Goal: Check status

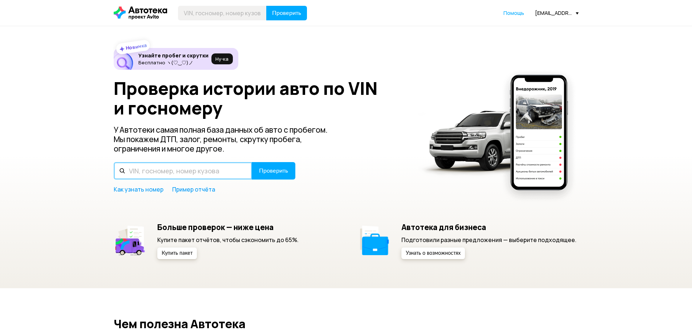
click at [195, 172] on input "text" at bounding box center [183, 170] width 138 height 17
paste input "[US_VEHICLE_IDENTIFICATION_NUMBER]"
type input "[US_VEHICLE_IDENTIFICATION_NUMBER]"
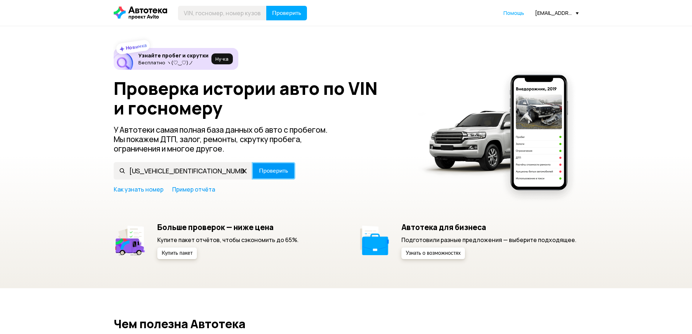
click at [272, 168] on span "Проверить" at bounding box center [273, 171] width 29 height 6
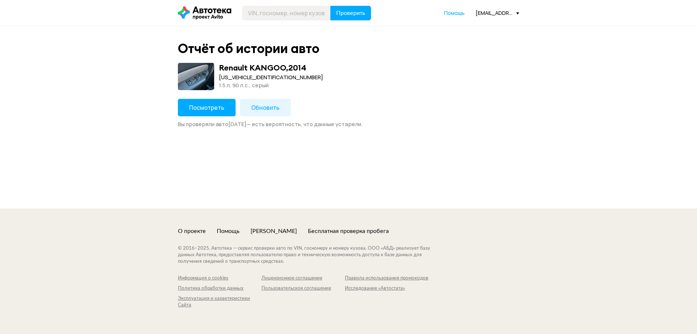
click at [199, 107] on span "Посмотреть" at bounding box center [206, 108] width 35 height 8
